Goal: Find specific page/section: Find specific page/section

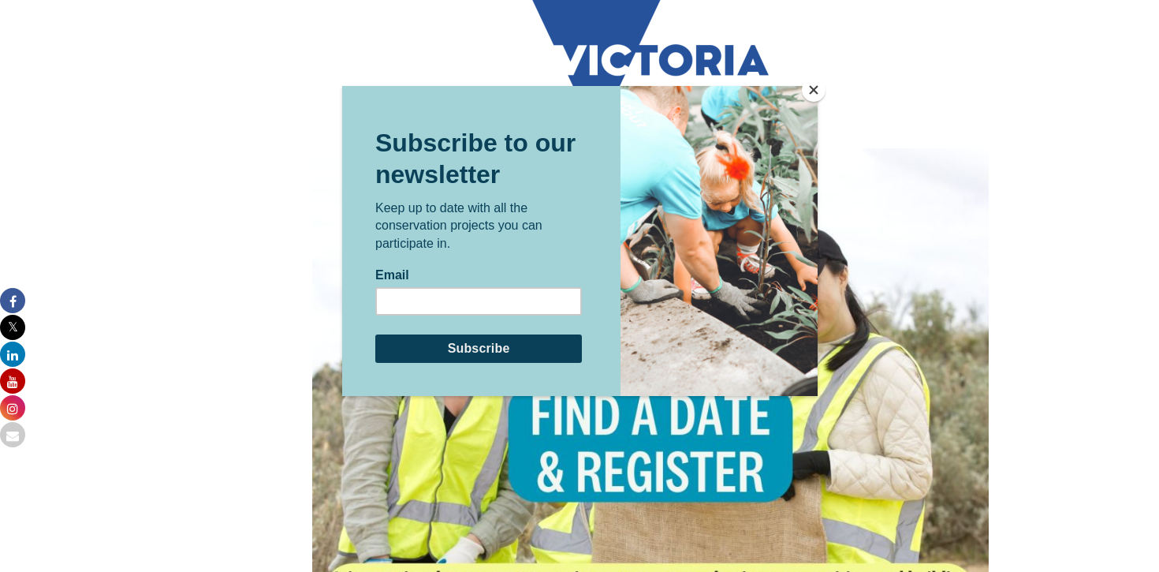
scroll to position [833, 0]
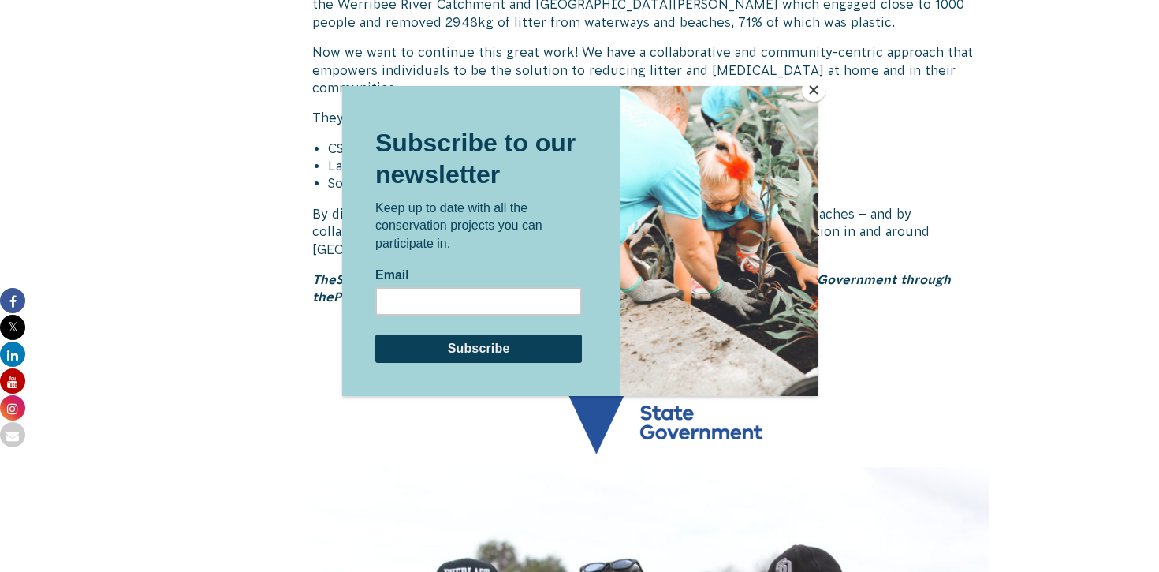
click at [818, 83] on button "Close" at bounding box center [814, 90] width 24 height 24
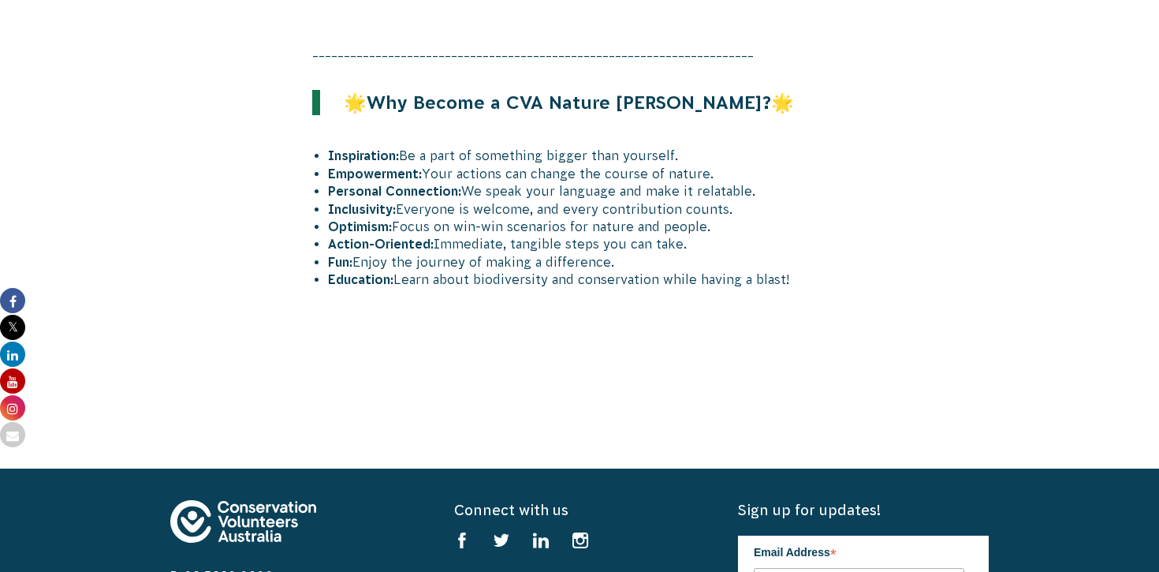
scroll to position [2365, 0]
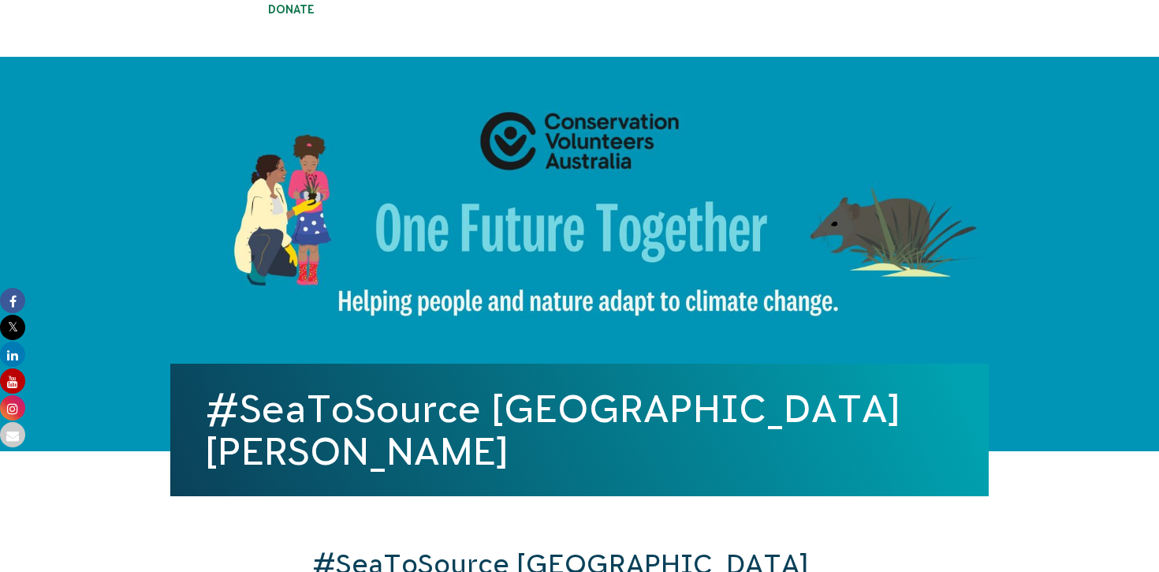
scroll to position [128, 0]
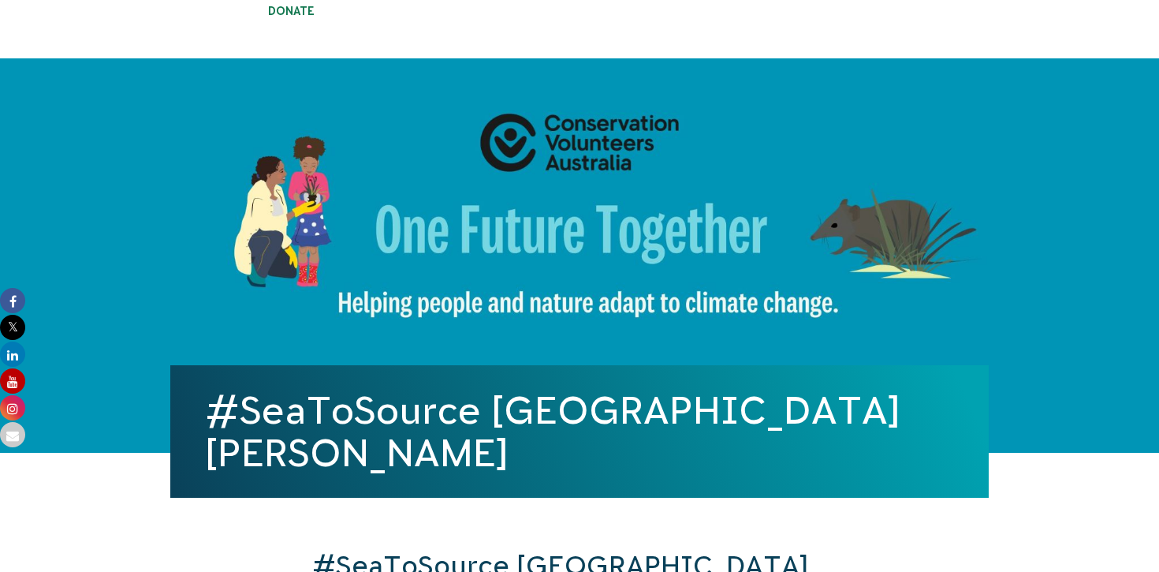
drag, startPoint x: 195, startPoint y: 472, endPoint x: 775, endPoint y: 468, distance: 580.3
click at [775, 468] on div "#SeaToSource [GEOGRAPHIC_DATA][PERSON_NAME]" at bounding box center [579, 431] width 818 height 132
copy h1 "#SeaToSource [GEOGRAPHIC_DATA][PERSON_NAME]"
